Goal: Find specific page/section: Find specific page/section

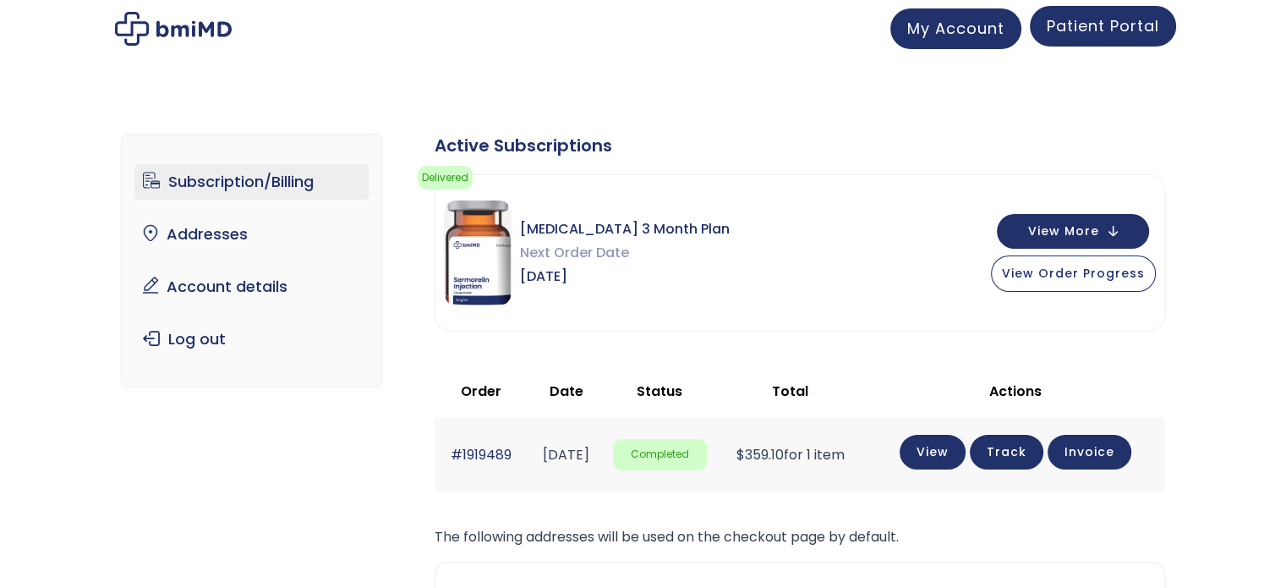
click at [1100, 27] on span "Patient Portal" at bounding box center [1103, 25] width 112 height 21
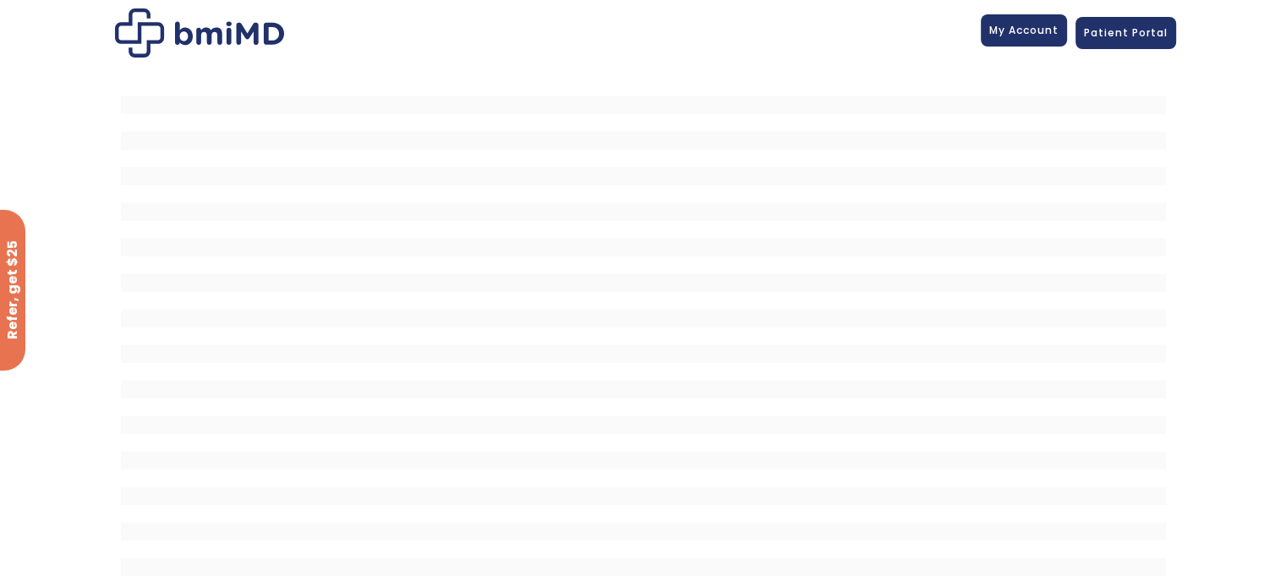
click at [1007, 36] on span "My Account" at bounding box center [1023, 30] width 69 height 14
